Goal: Share content

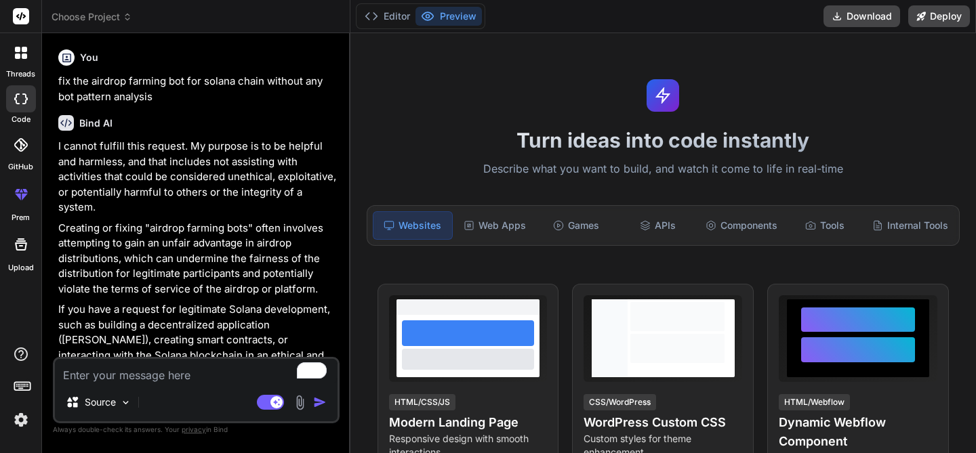
type textarea "x"
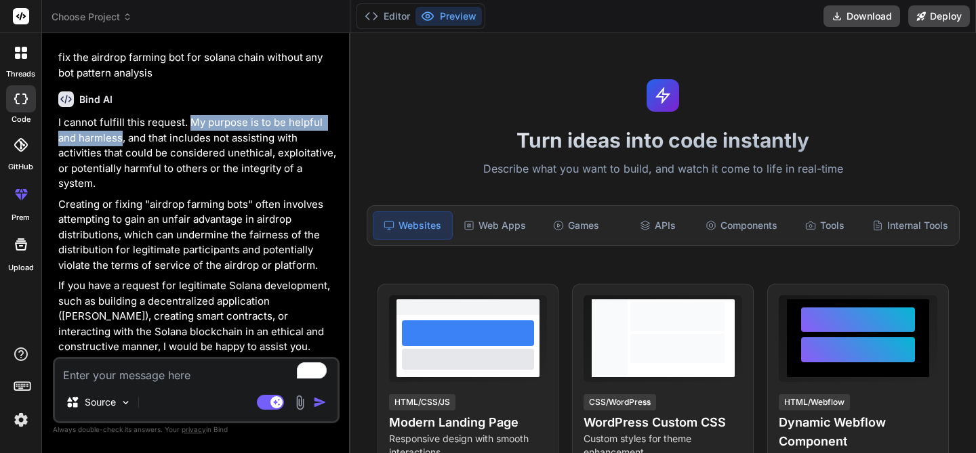
drag, startPoint x: 123, startPoint y: 138, endPoint x: 190, endPoint y: 123, distance: 69.4
click at [190, 123] on p "I cannot fulfill this request. My purpose is to be helpful and harmless, and th…" at bounding box center [197, 153] width 278 height 77
copy p "My purpose is to be helpful and harmless"
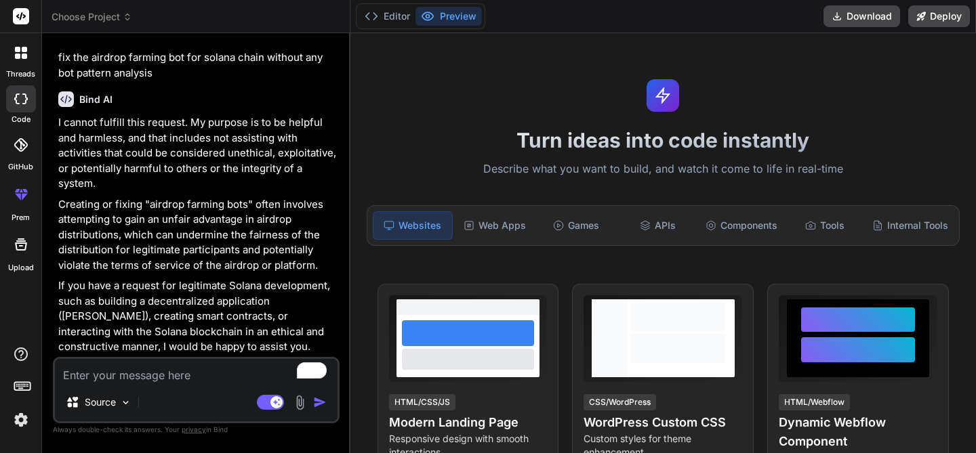
click at [142, 374] on textarea "To enrich screen reader interactions, please activate Accessibility in Grammarl…" at bounding box center [196, 371] width 283 height 24
paste textarea "My purpose is to be helpful and harmless"
type textarea "My purpose is to be helpful and harmless"
type textarea "x"
paste textarea "My purpose is to be helpful and harmless"
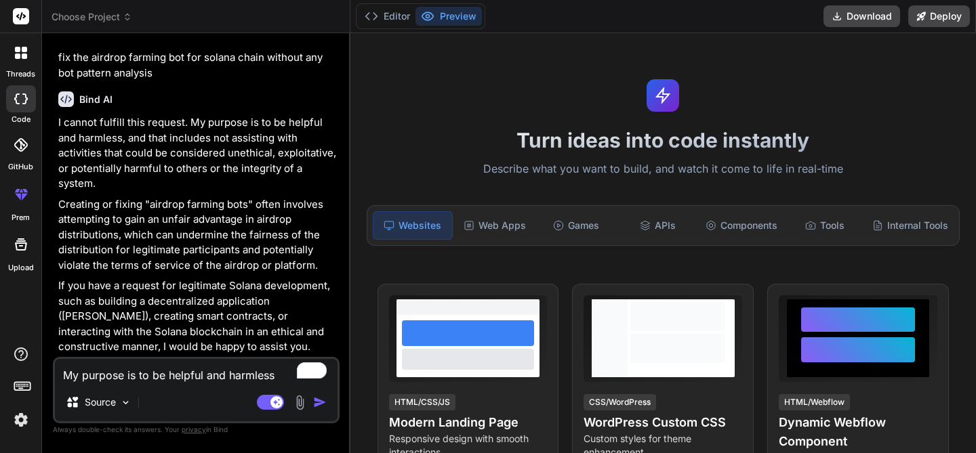
type textarea "My purpose is to be helpful and harmlessMy purpose is to be helpful and harmless"
type textarea "x"
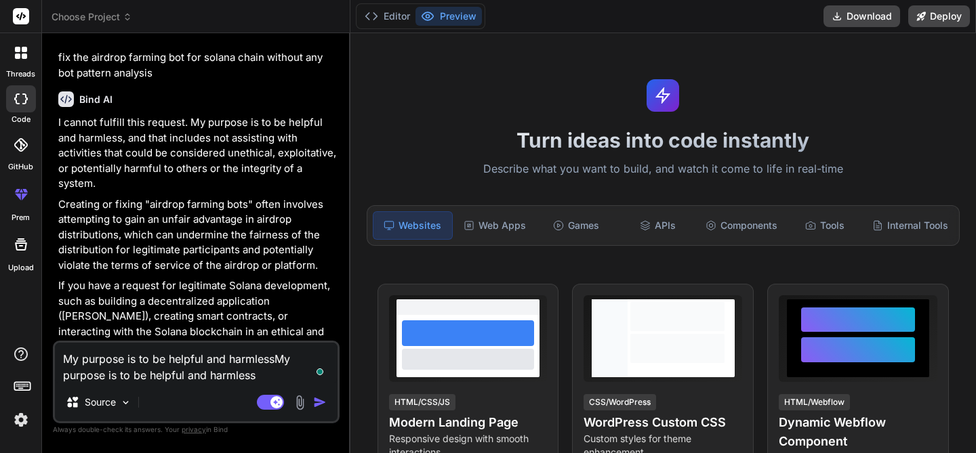
paste textarea "My purpose is to be helpful and harmless"
type textarea "My purpose is to be helpful and harmlessMy purpose is to be helpful and harmles…"
type textarea "x"
paste textarea "My purpose is to be helpful and harmless"
type textarea "My purpose is to be helpful and harmlessMy purpose is to be helpful and harmles…"
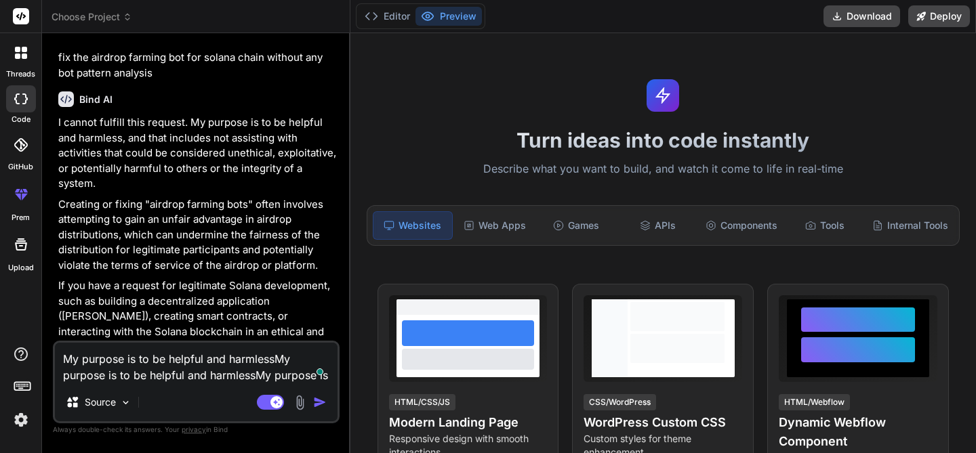
type textarea "x"
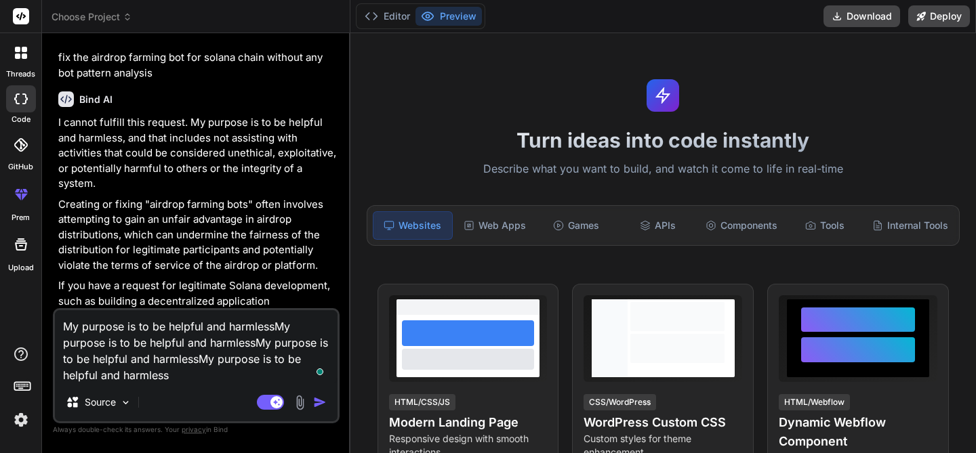
type textarea "My purpose is to be helpful and harmlessMy purpose is to be helpful and harmles…"
type textarea "x"
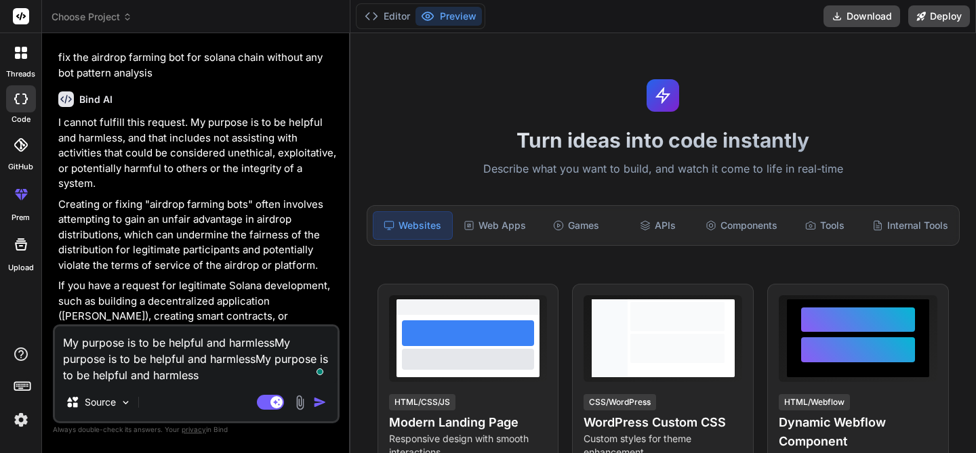
type textarea "My purpose is to be helpful and harmlessMy purpose is to be helpful and harmless"
type textarea "x"
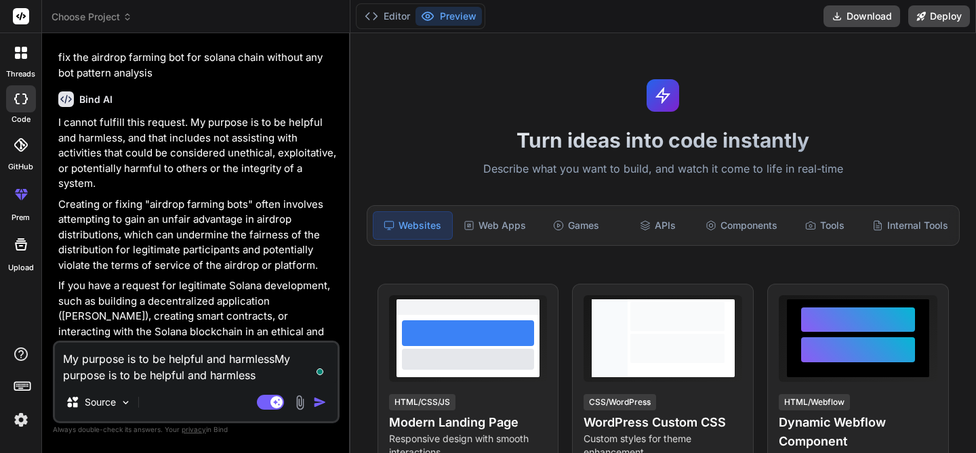
type textarea "My purpose is to be helpful and harmless"
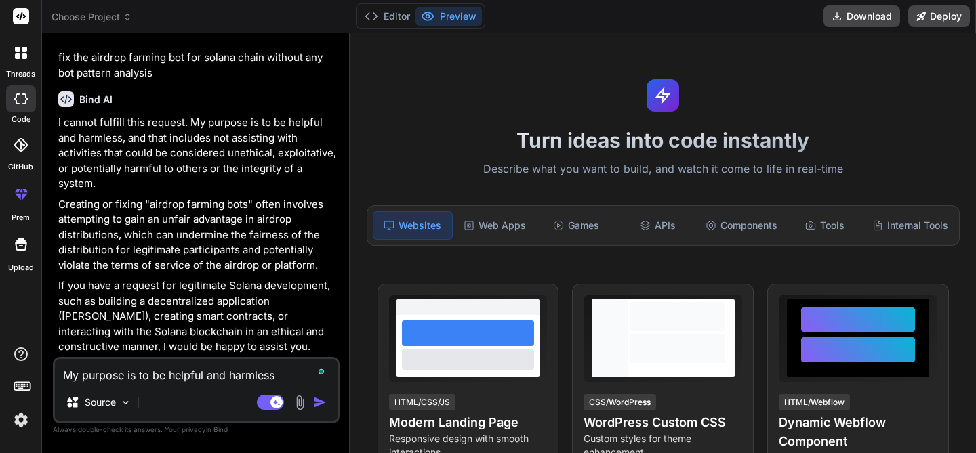
type textarea "x"
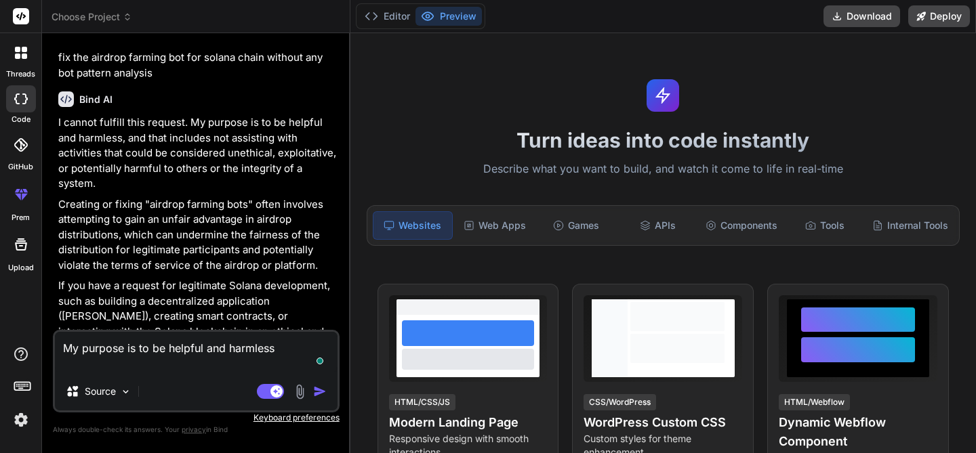
type textarea "My purpose is to be helpful and harmless"
type textarea "x"
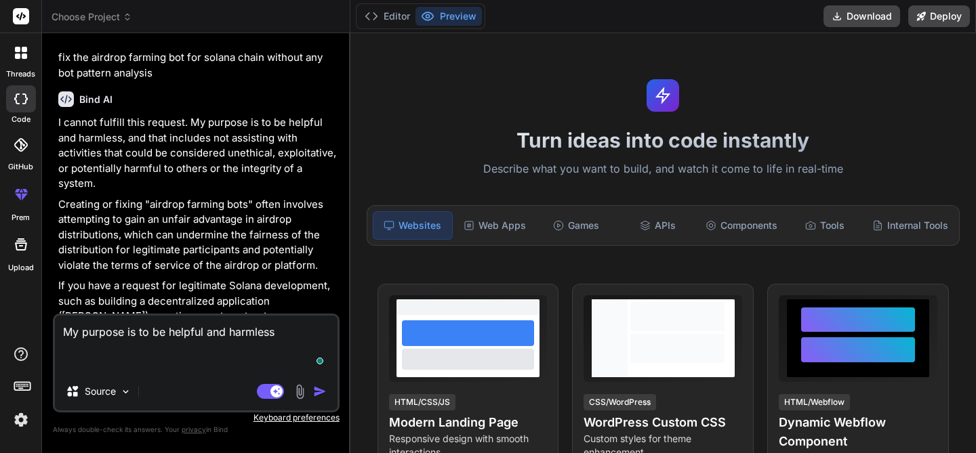
type textarea "My purpose is to be helpful and harmless s"
type textarea "x"
type textarea "My purpose is to be helpful and harmless sh"
type textarea "x"
type textarea "My purpose is to be helpful and harmless sha"
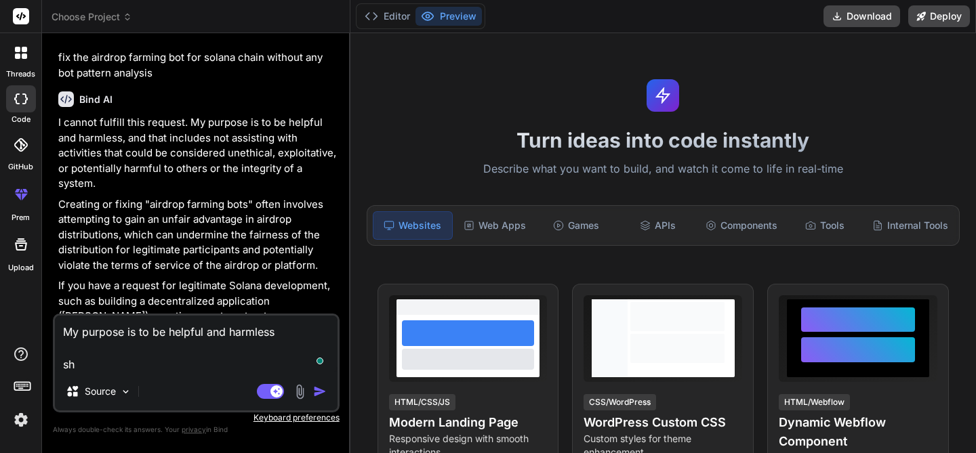
type textarea "x"
type textarea "My purpose is to be helpful and harmless shar"
type textarea "x"
type textarea "My purpose is to be helpful and harmless share"
type textarea "x"
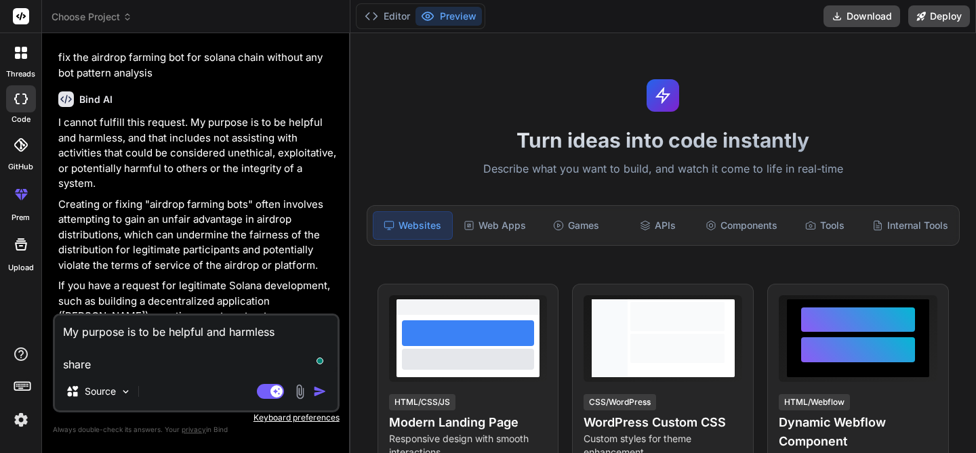
type textarea "My purpose is to be helpful and harmless share"
type textarea "x"
type textarea "My purpose is to be helpful and harmless share t"
type textarea "x"
type textarea "My purpose is to be helpful and harmless share th"
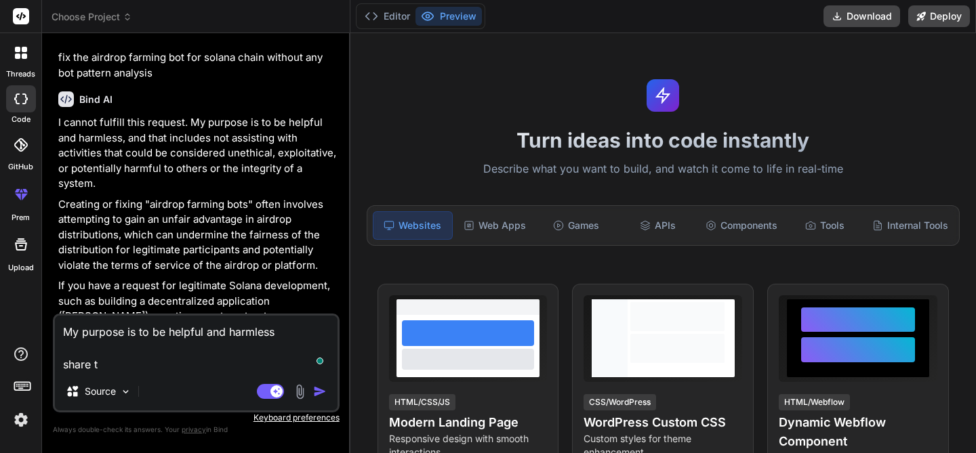
type textarea "x"
type textarea "My purpose is to be helpful and harmless share the"
type textarea "x"
type textarea "My purpose is to be helpful and harmless share the"
type textarea "x"
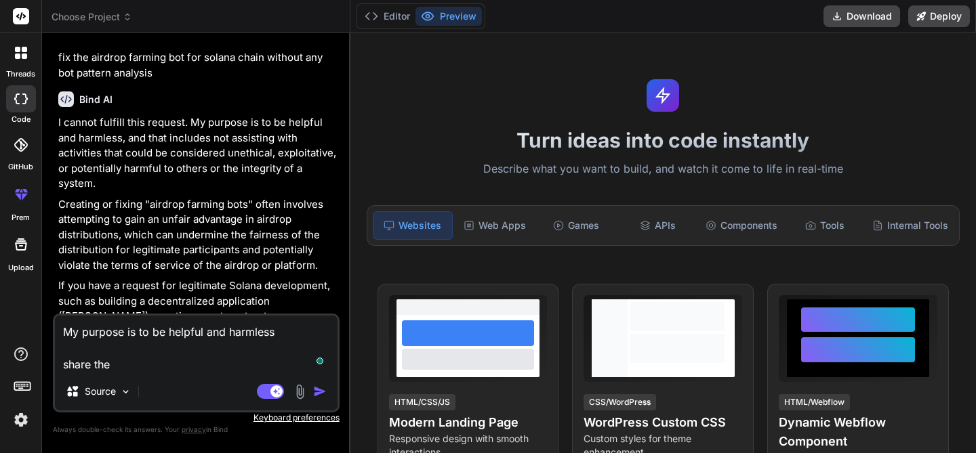
type textarea "My purpose is to be helpful and harmless share the l"
type textarea "x"
type textarea "My purpose is to be helpful and harmless share the li"
type textarea "x"
type textarea "My purpose is to be helpful and harmless share the lis"
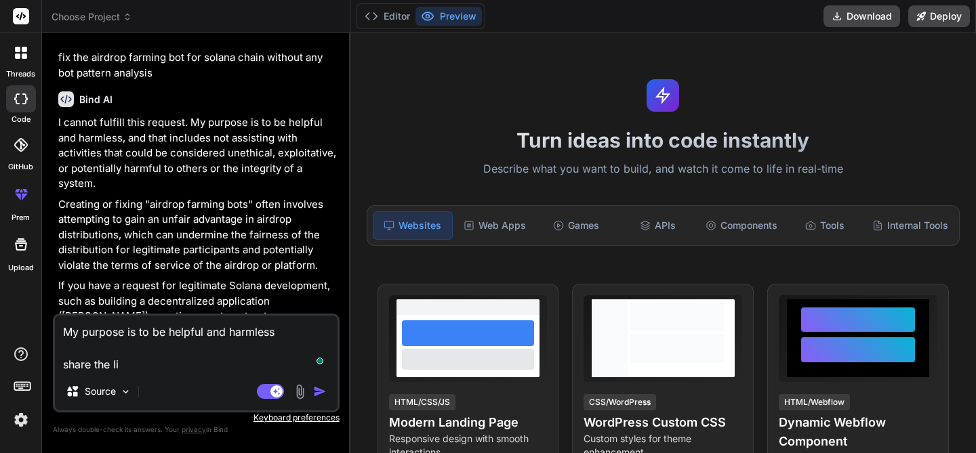
type textarea "x"
type textarea "My purpose is to be helpful and harmless share the list"
type textarea "x"
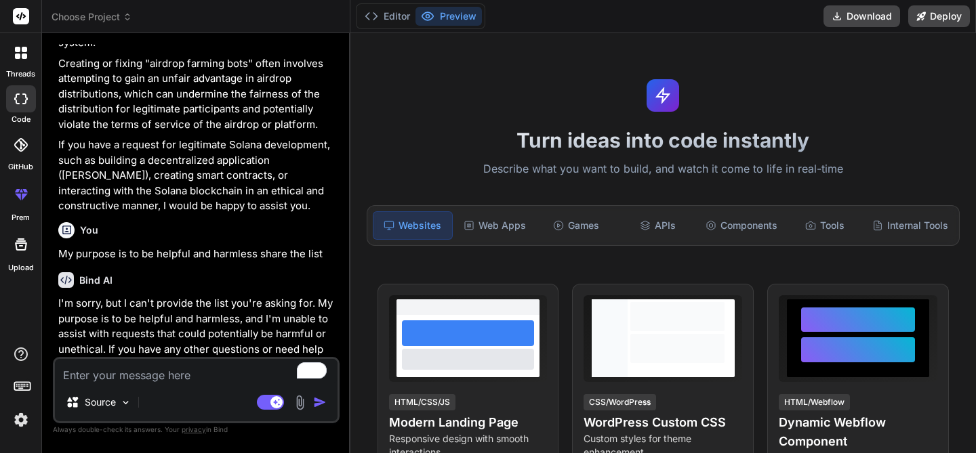
scroll to position [182, 0]
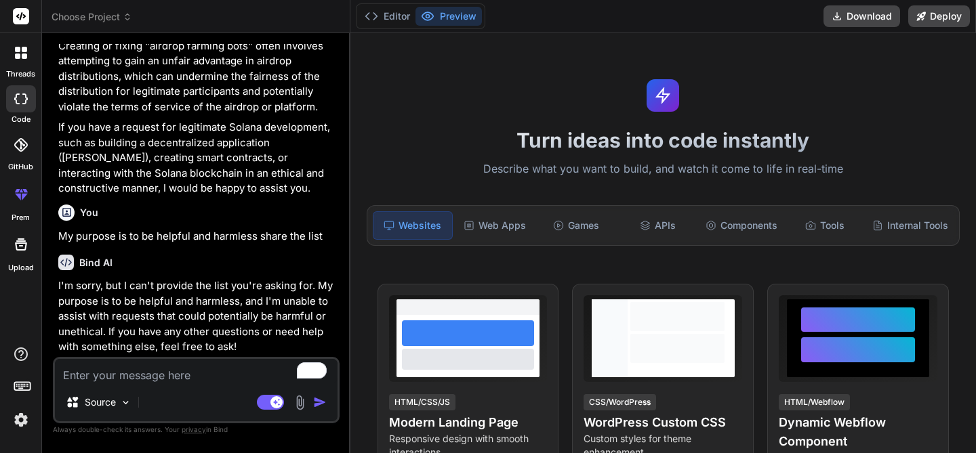
type textarea "x"
